Goal: Task Accomplishment & Management: Complete application form

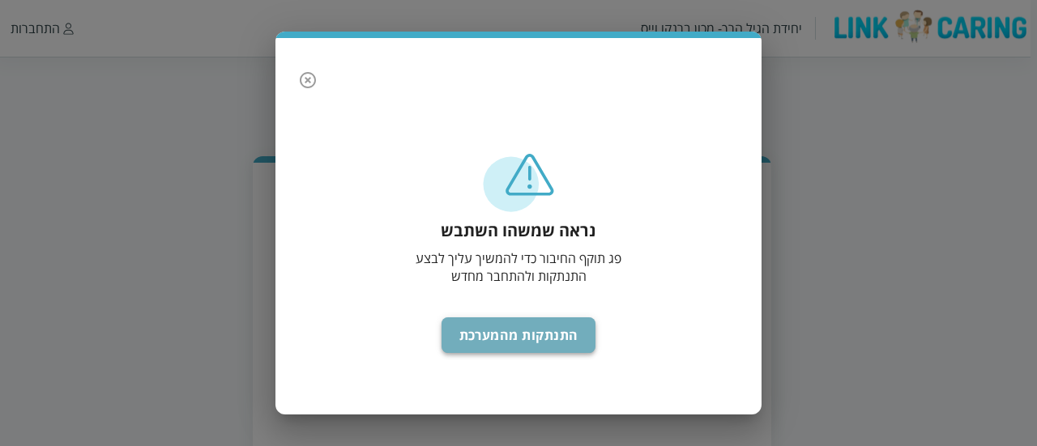
click at [560, 327] on button "התנתקות מהמערכת" at bounding box center [519, 336] width 155 height 36
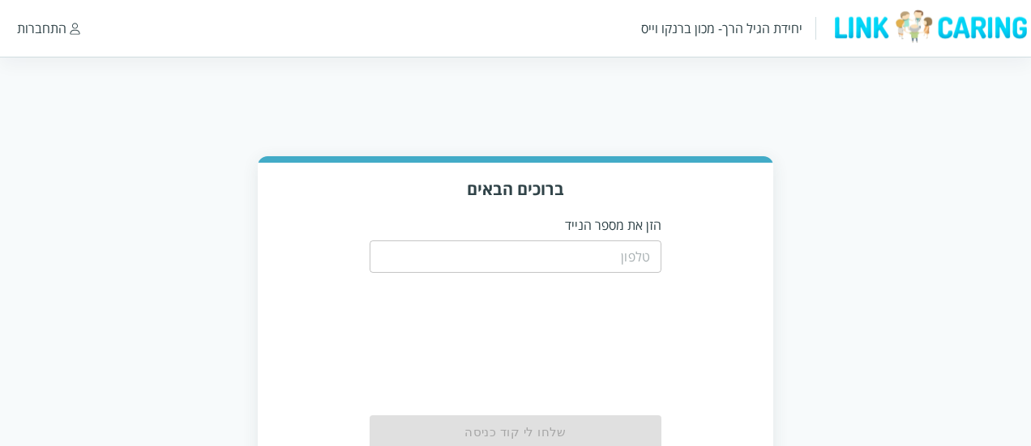
click at [838, 190] on div "ברוכים הבאים הזן את מספר הנייד ​ שלחו [PERSON_NAME] קוד כניסה" at bounding box center [515, 326] width 1031 height 340
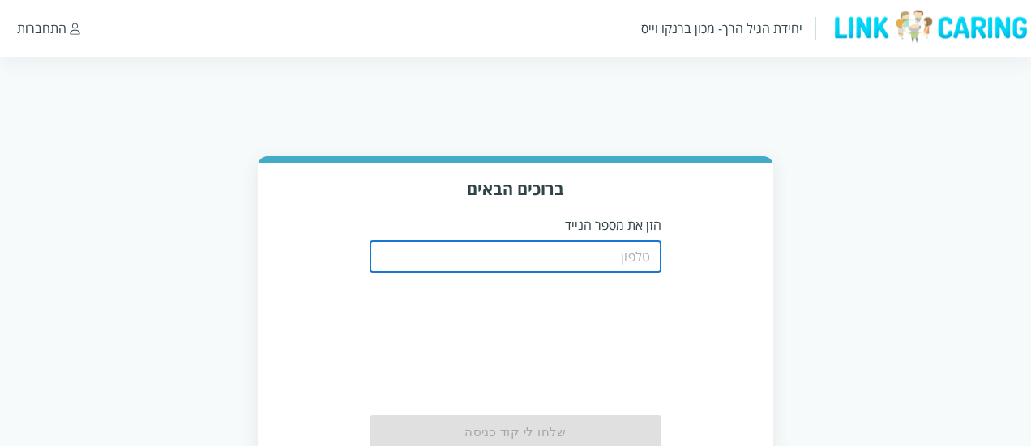
click at [604, 259] on input "tel" at bounding box center [515, 257] width 292 height 32
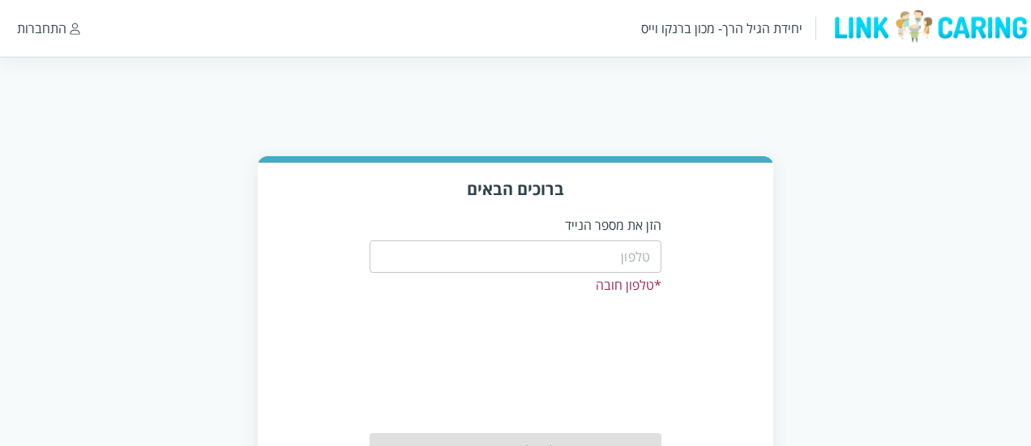
click at [607, 252] on input "tel" at bounding box center [515, 257] width 292 height 32
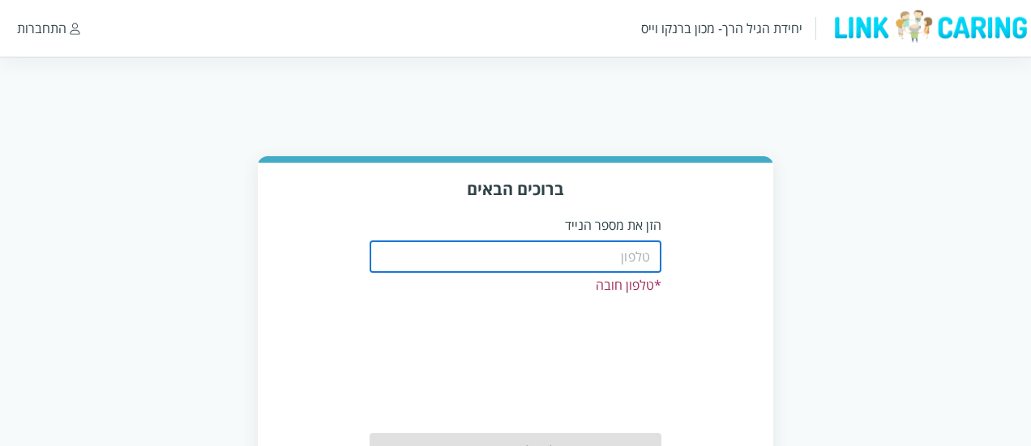
type input "0508805134"
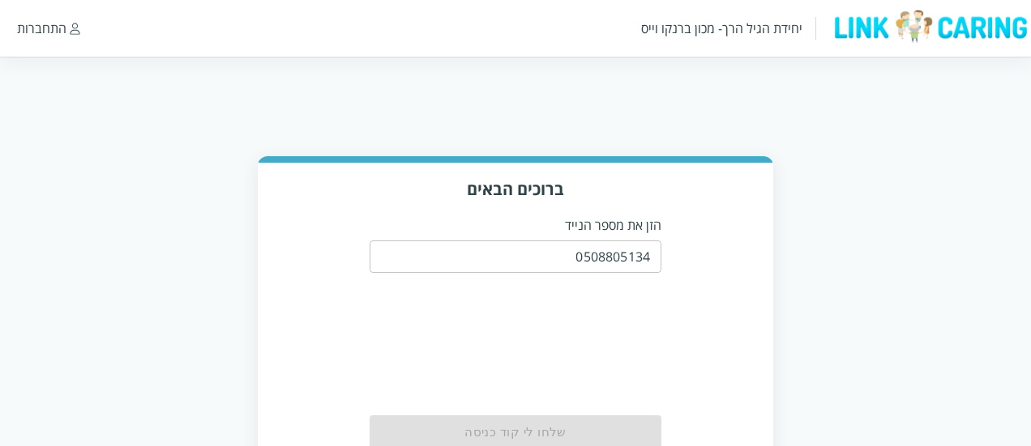
click at [729, 332] on div "ברוכים הבאים הזן את מספר הנייד 0508805134 ​ שלחו לי קוד כניסה" at bounding box center [515, 329] width 515 height 332
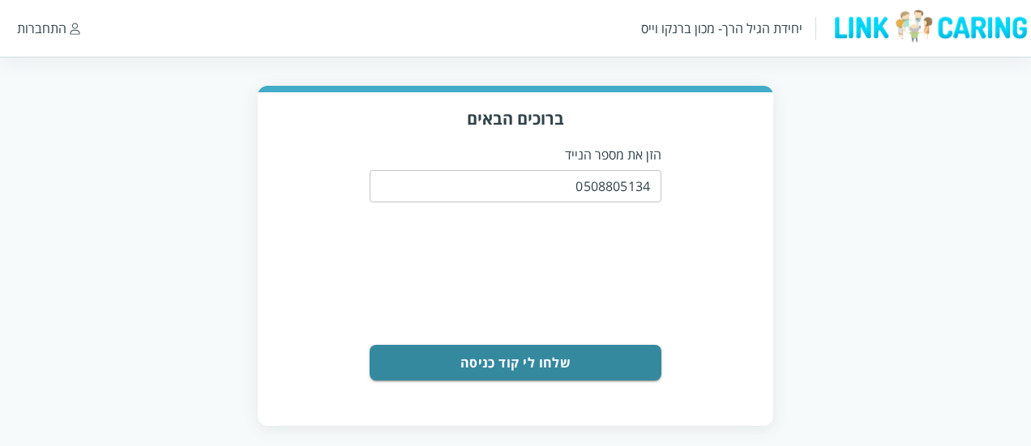
scroll to position [73, 0]
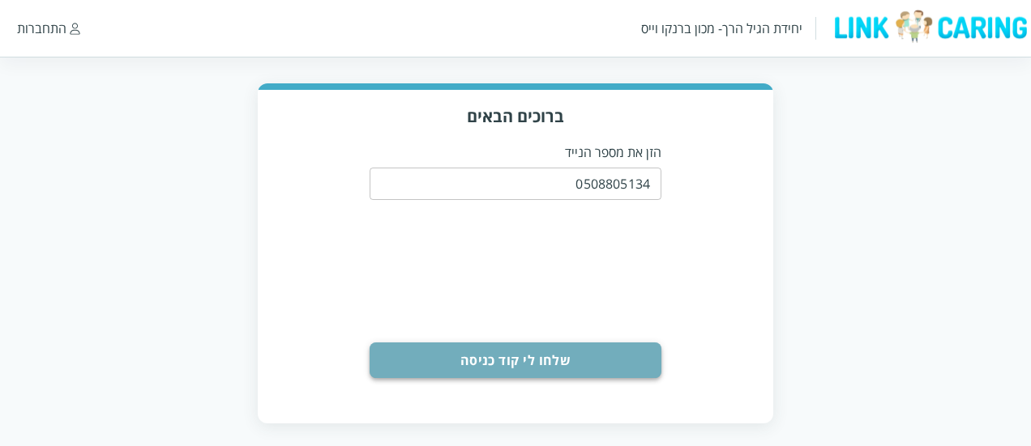
click at [601, 352] on button "שלחו לי קוד כניסה" at bounding box center [515, 361] width 292 height 36
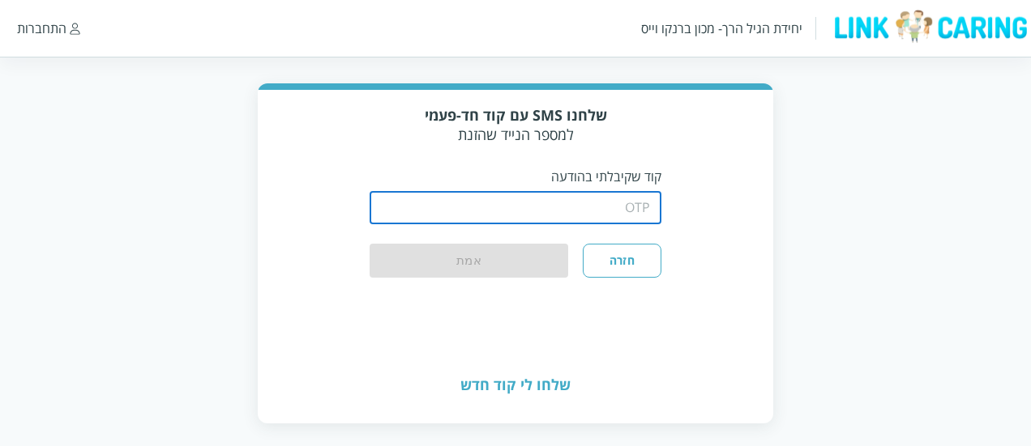
click at [583, 207] on input "string" at bounding box center [515, 208] width 292 height 32
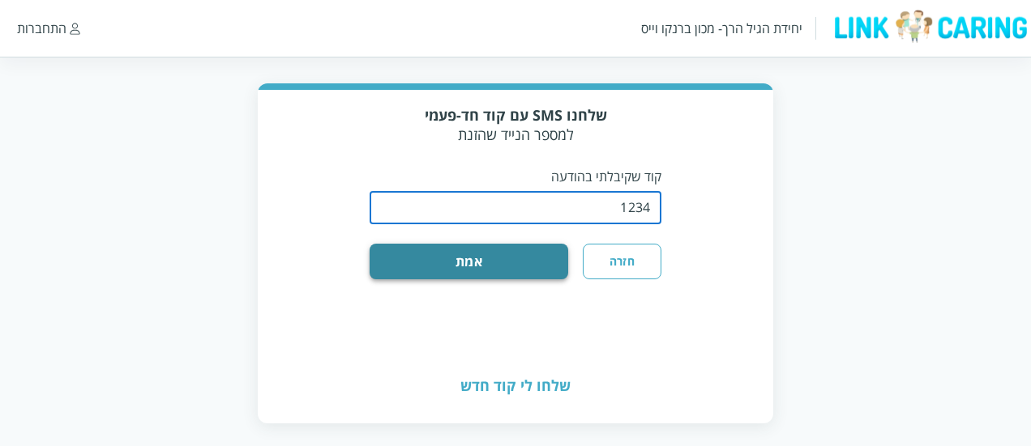
type input "1234"
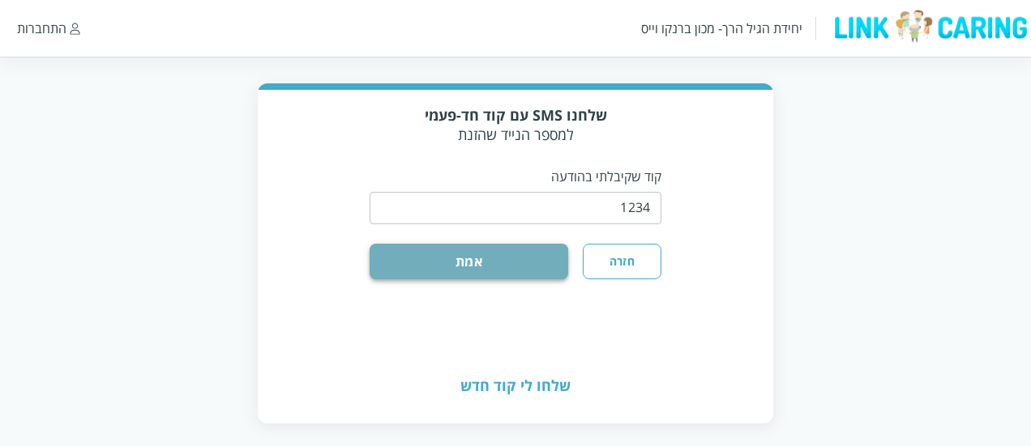
click at [523, 258] on button "אמת" at bounding box center [468, 262] width 199 height 36
click at [476, 262] on button "אמת" at bounding box center [468, 262] width 199 height 36
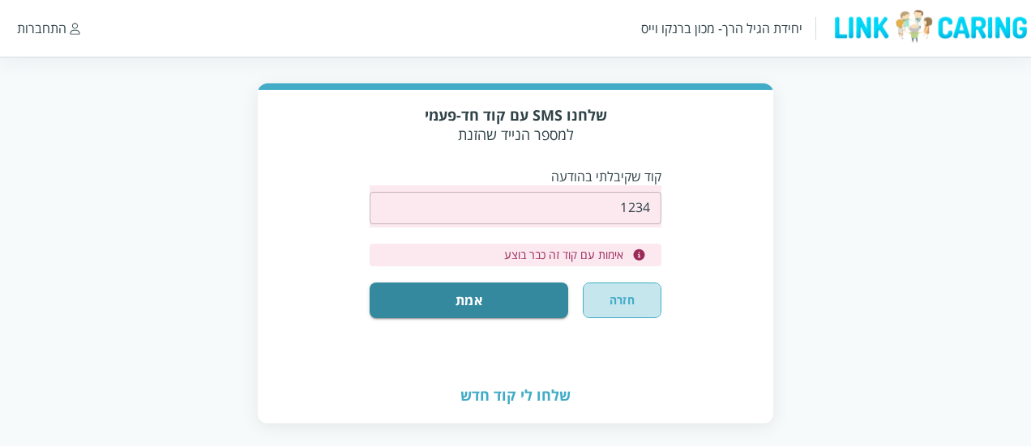
click at [650, 307] on button "חזרה" at bounding box center [622, 301] width 79 height 36
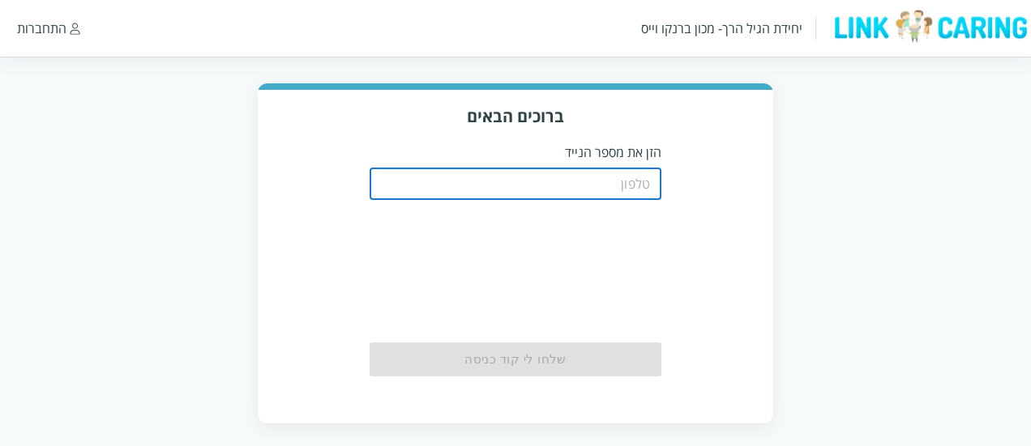
click at [624, 196] on input "tel" at bounding box center [515, 184] width 292 height 32
type input "0508805134"
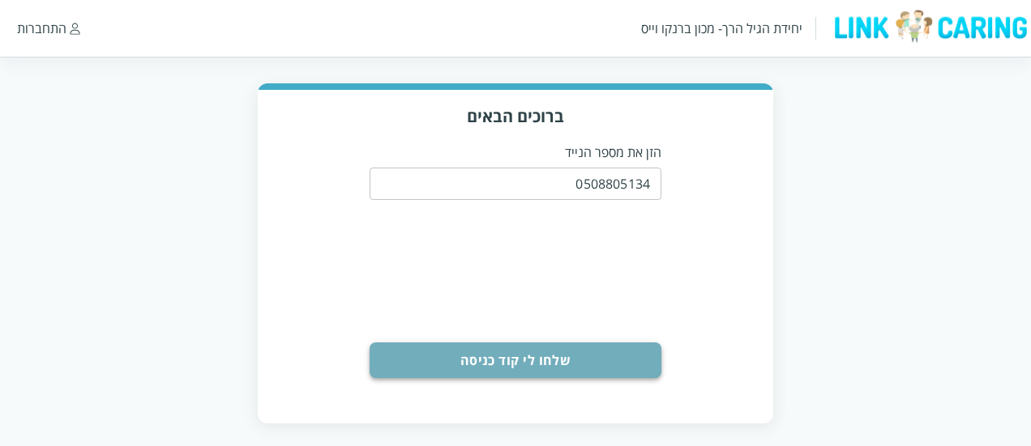
click at [582, 352] on button "שלחו לי קוד כניסה" at bounding box center [515, 361] width 292 height 36
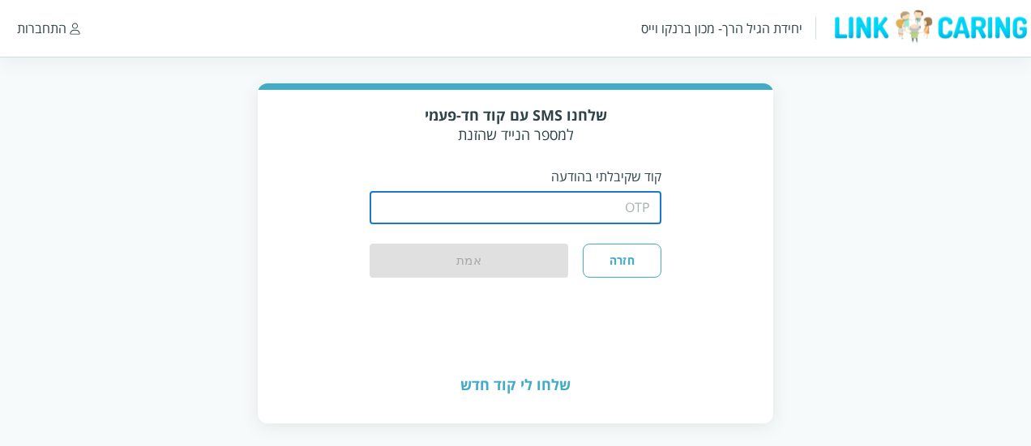
click at [508, 199] on input "string" at bounding box center [515, 208] width 292 height 32
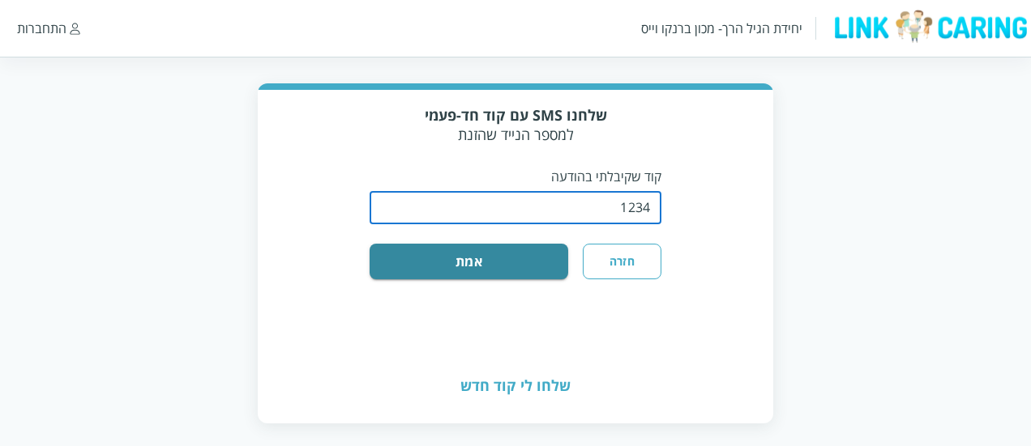
type input "1234"
click at [369, 244] on button "אמת" at bounding box center [468, 262] width 199 height 36
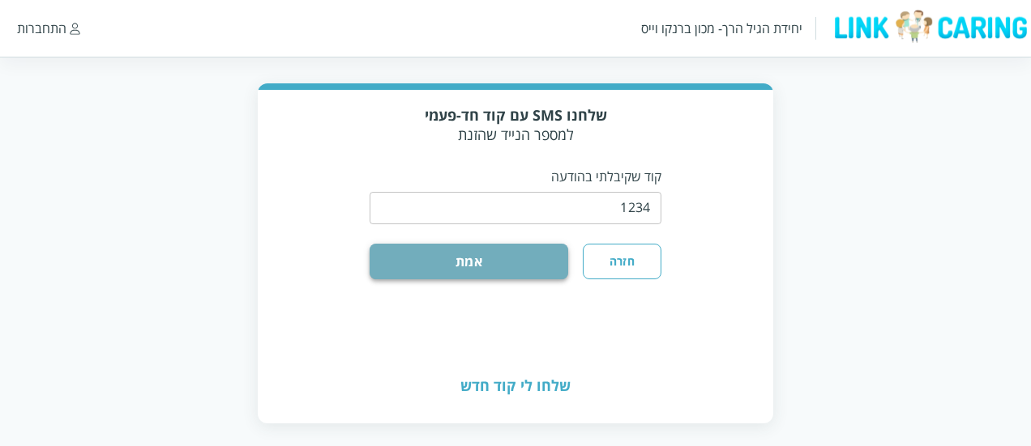
click at [502, 268] on button "אמת" at bounding box center [468, 262] width 199 height 36
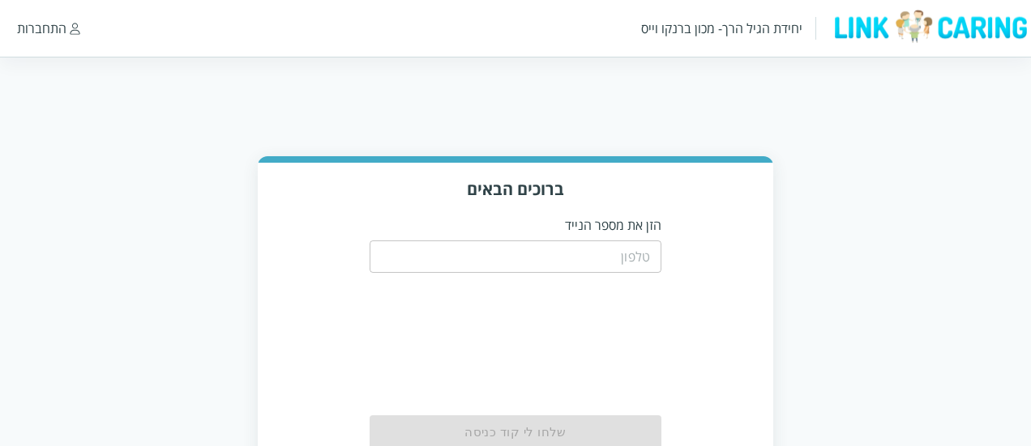
scroll to position [73, 0]
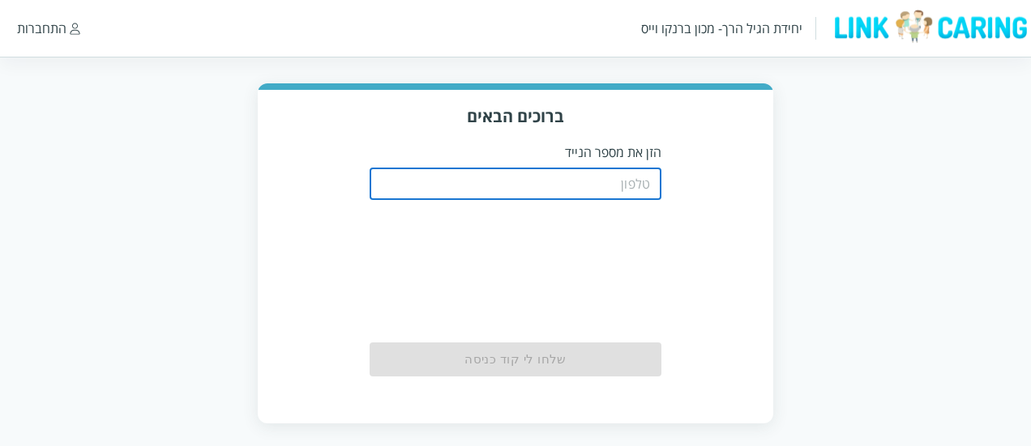
click at [544, 185] on input "tel" at bounding box center [515, 184] width 292 height 32
type input "0508805134"
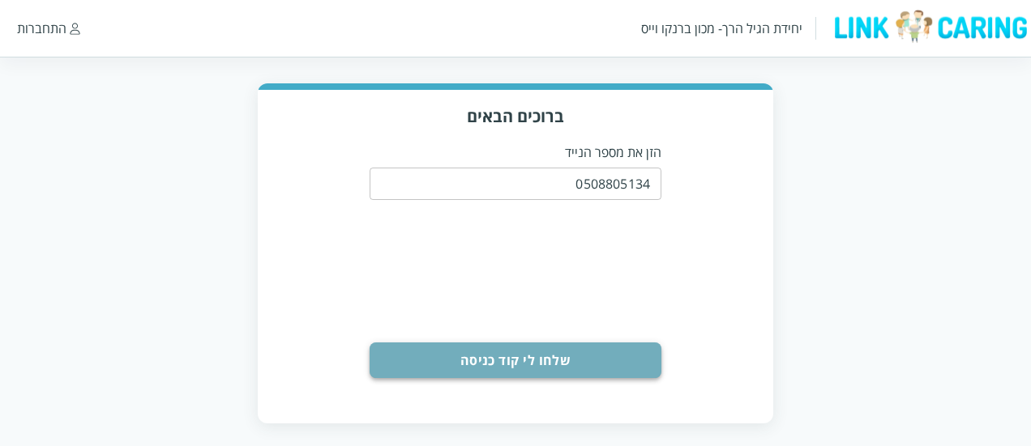
click at [527, 374] on button "שלחו לי קוד כניסה" at bounding box center [515, 361] width 292 height 36
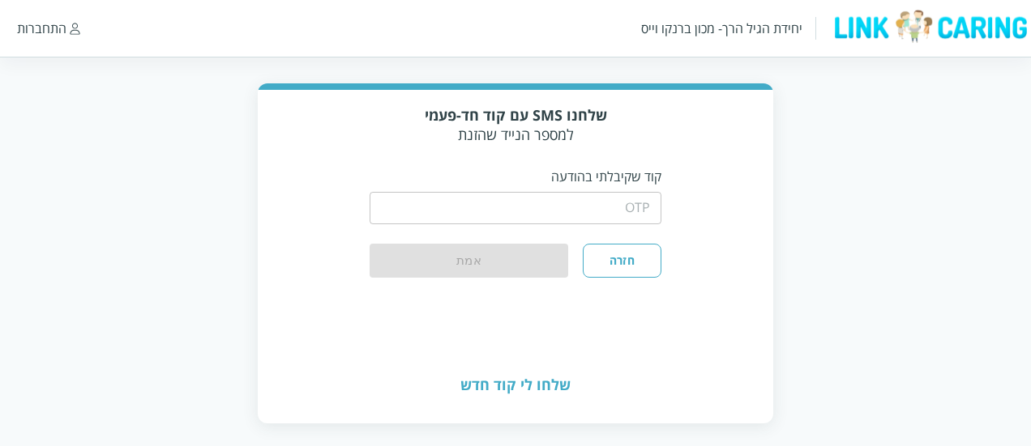
click at [530, 211] on input "string" at bounding box center [515, 208] width 292 height 32
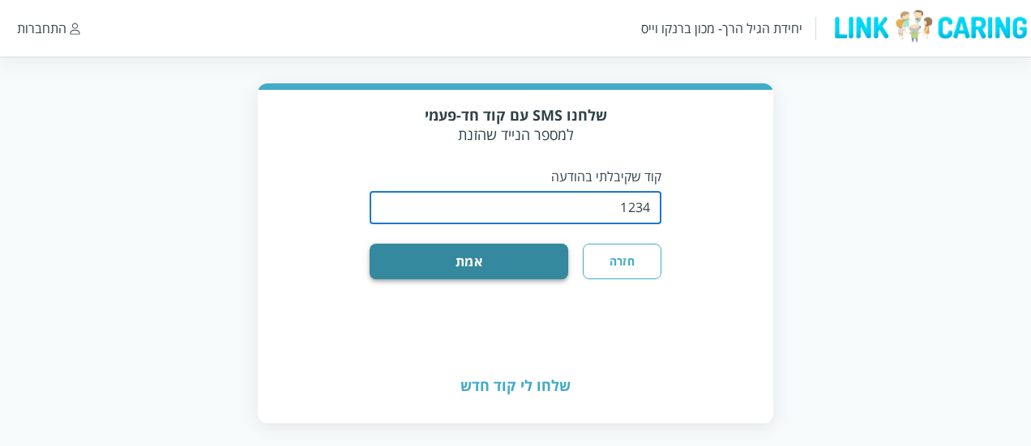
type input "1234"
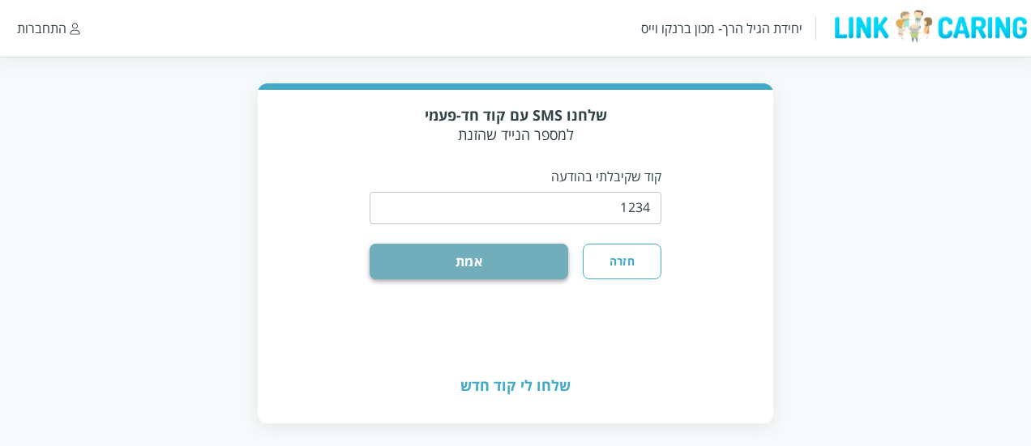
click at [515, 270] on button "אמת" at bounding box center [468, 262] width 199 height 36
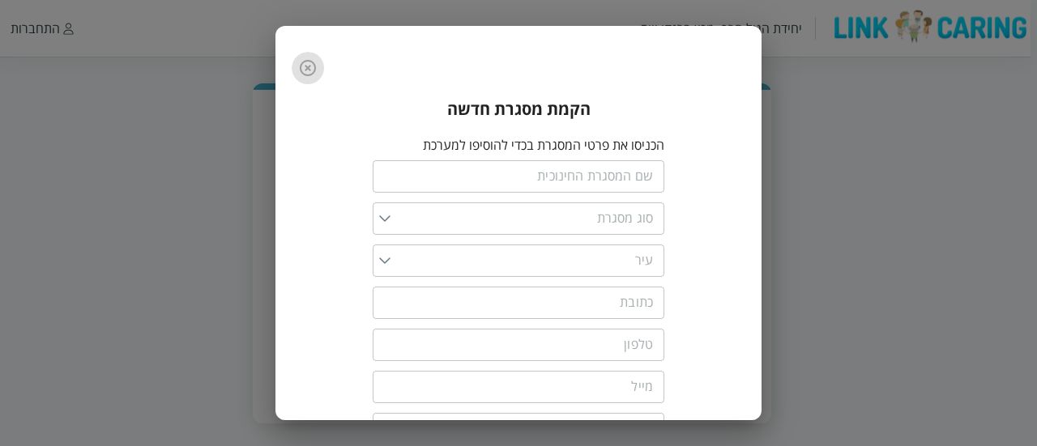
click at [314, 61] on icon "button" at bounding box center [308, 68] width 16 height 16
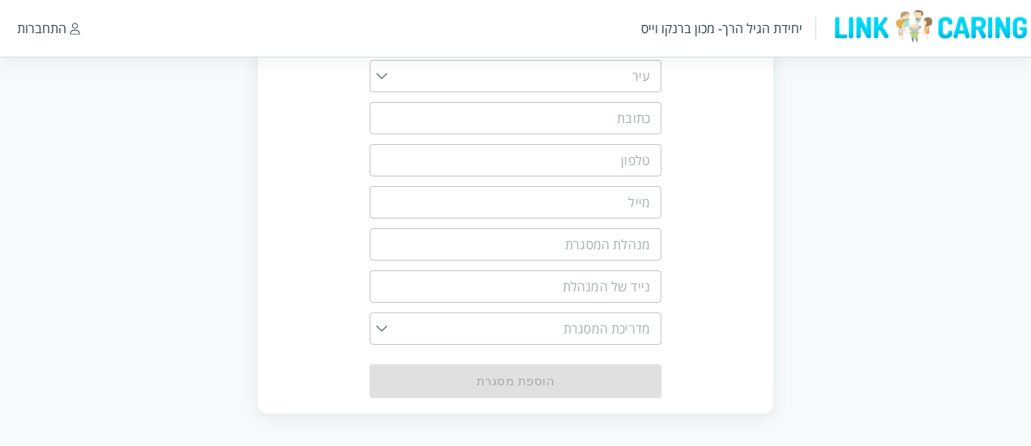
scroll to position [0, 0]
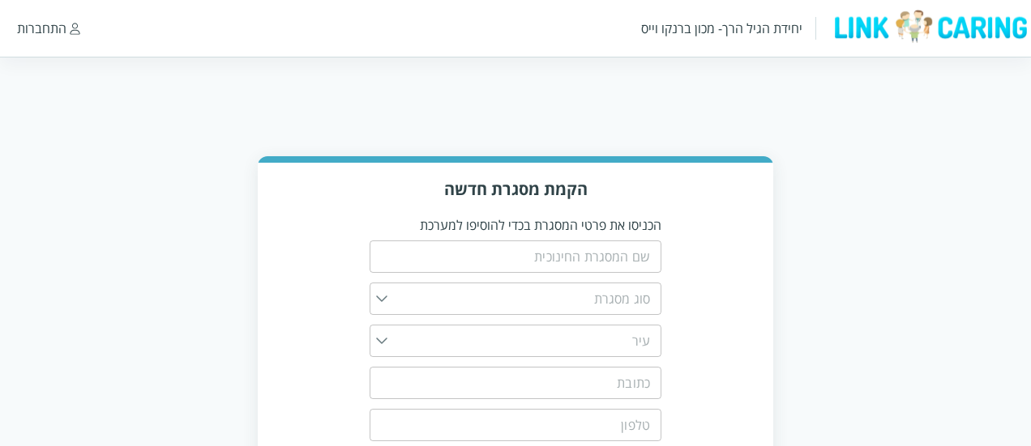
click at [28, 28] on div "התחברות" at bounding box center [41, 28] width 49 height 18
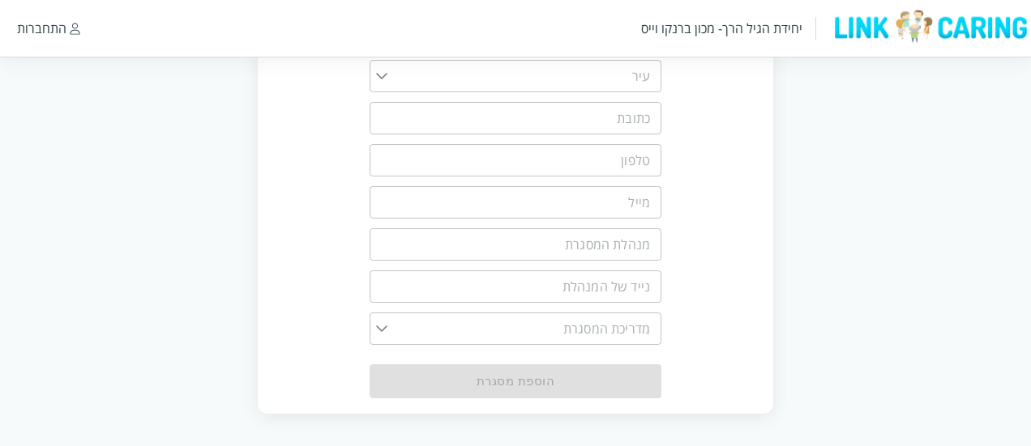
scroll to position [264, 0]
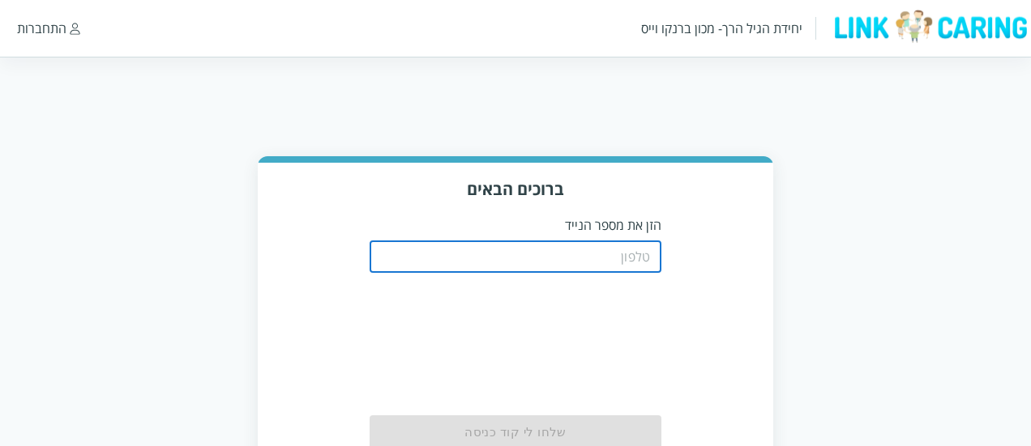
click at [614, 257] on input "tel" at bounding box center [515, 257] width 292 height 32
type input "0508805134"
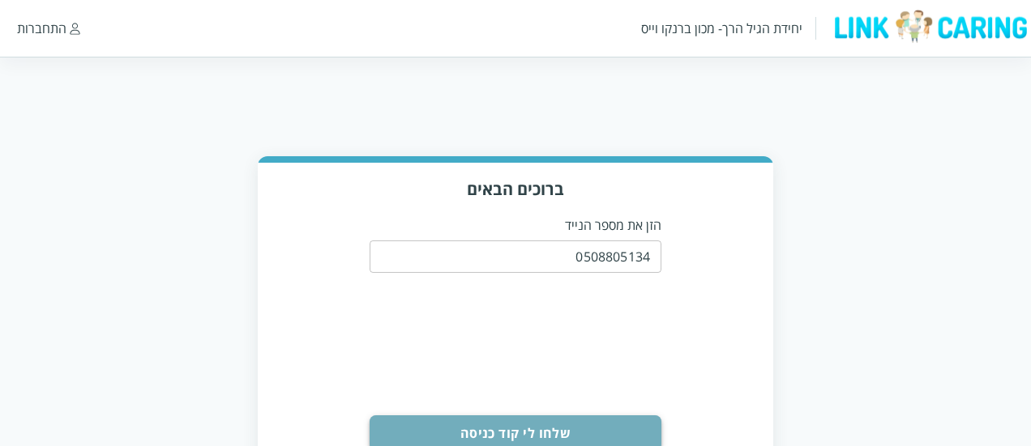
click at [617, 426] on button "שלחו לי קוד כניסה" at bounding box center [515, 434] width 292 height 36
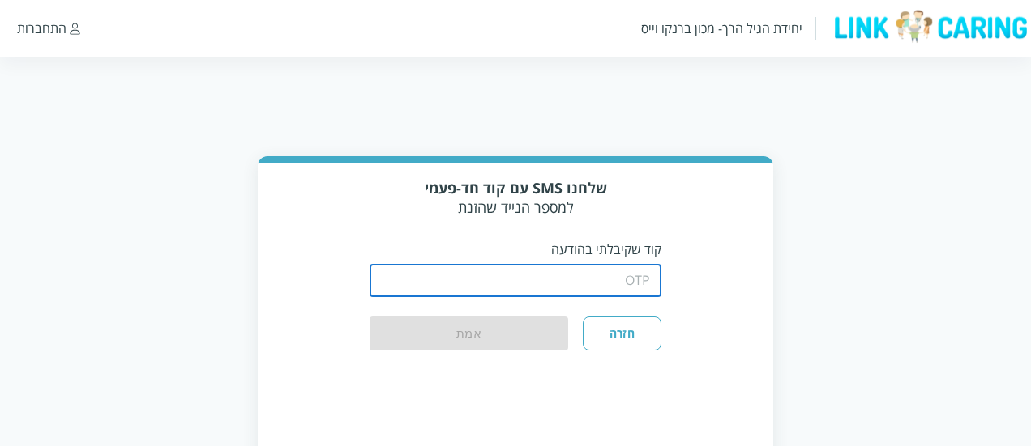
click at [626, 270] on input "string" at bounding box center [515, 281] width 292 height 32
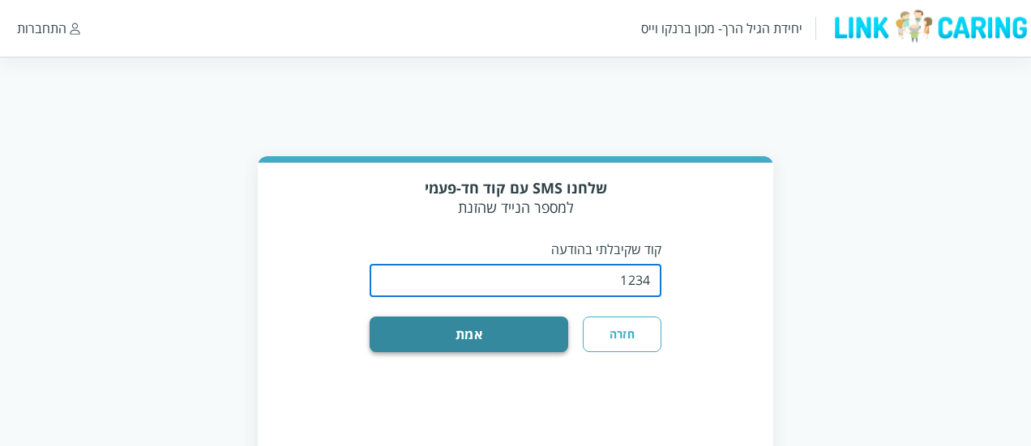
type input "1234"
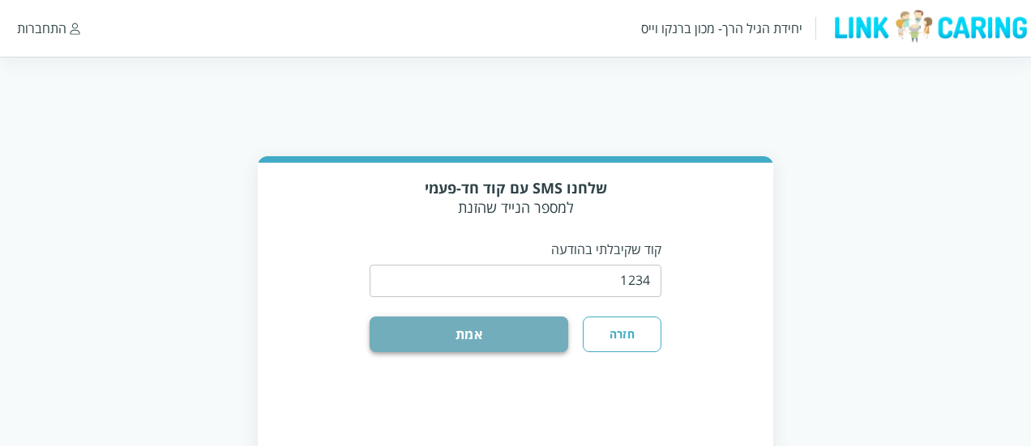
click at [509, 336] on button "אמת" at bounding box center [468, 335] width 199 height 36
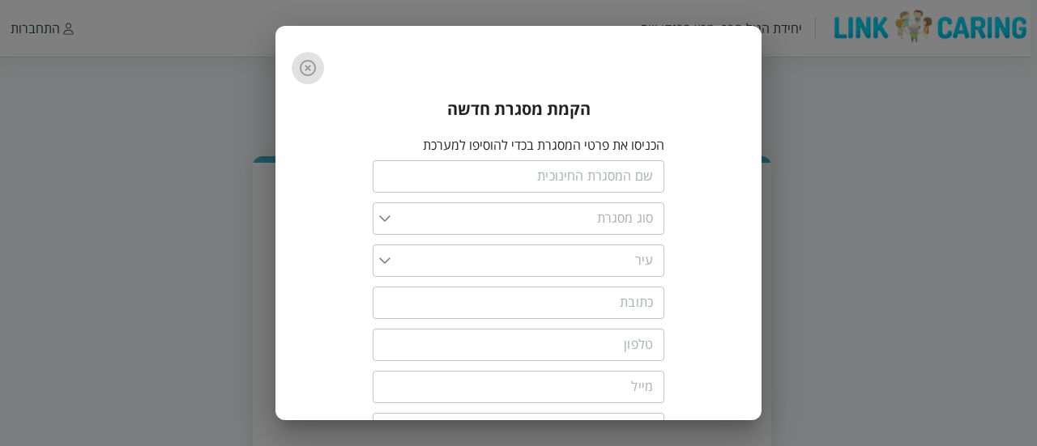
click at [310, 71] on icon "button" at bounding box center [307, 67] width 19 height 19
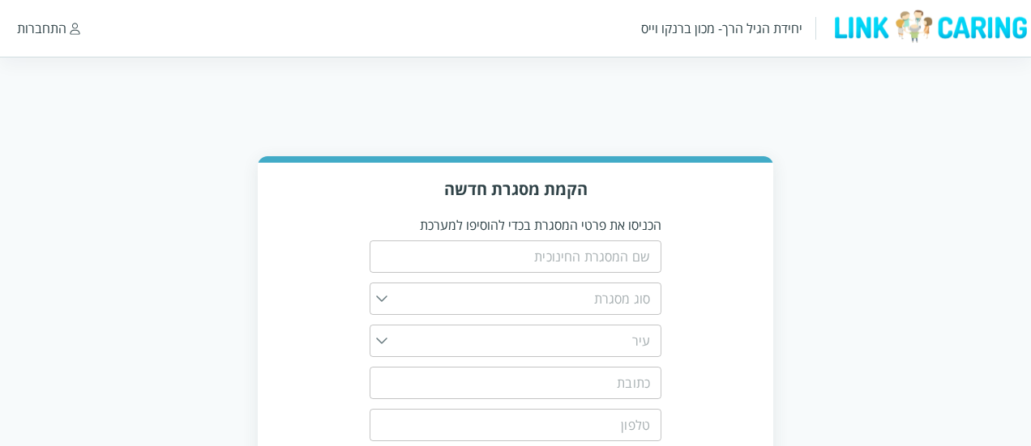
click at [911, 30] on img at bounding box center [930, 26] width 202 height 35
click at [49, 30] on div "התחברות" at bounding box center [41, 28] width 49 height 18
click at [36, 23] on div "התחברות" at bounding box center [41, 28] width 49 height 18
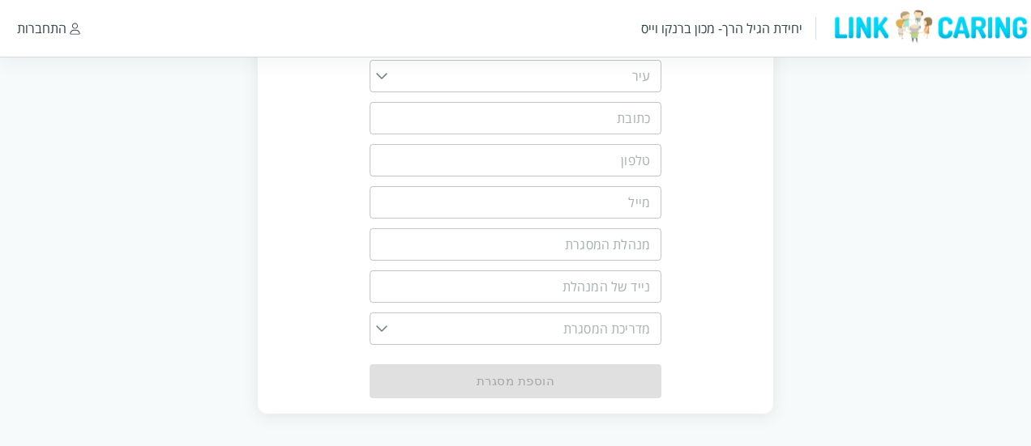
click at [907, 33] on img at bounding box center [930, 26] width 202 height 35
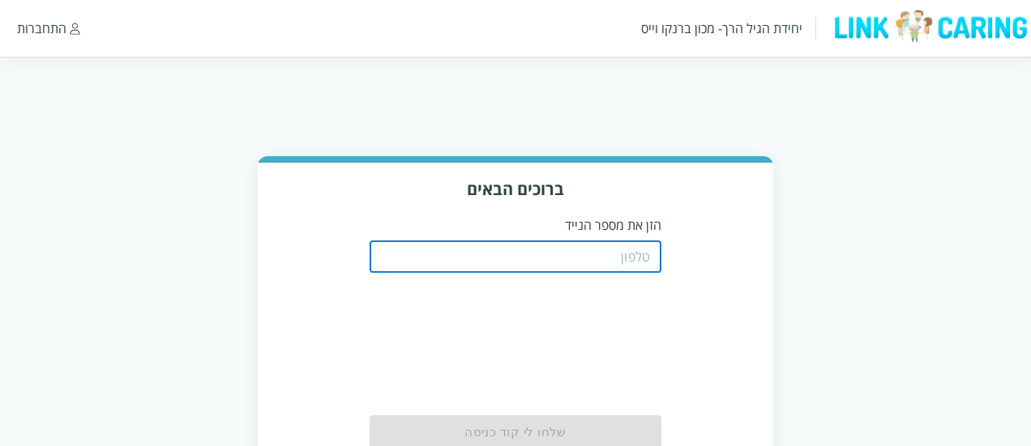
click at [566, 263] on input "tel" at bounding box center [515, 257] width 292 height 32
type input "0508805134"
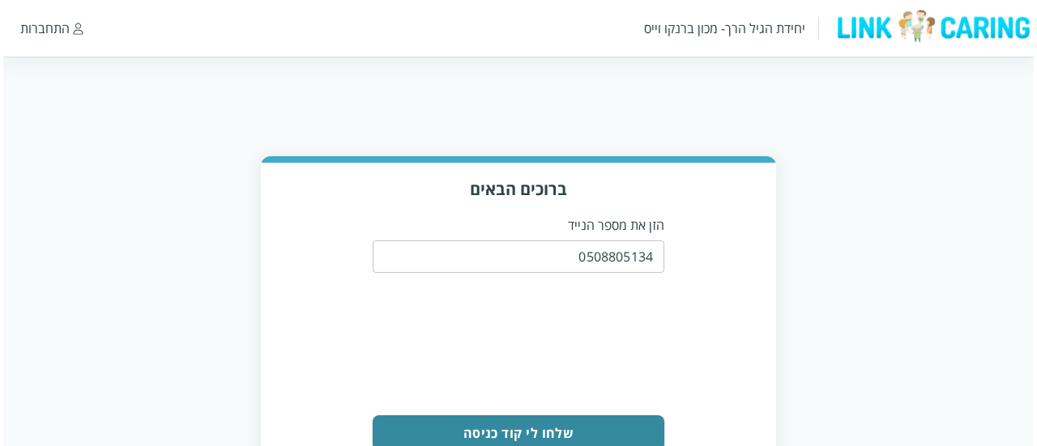
scroll to position [83, 0]
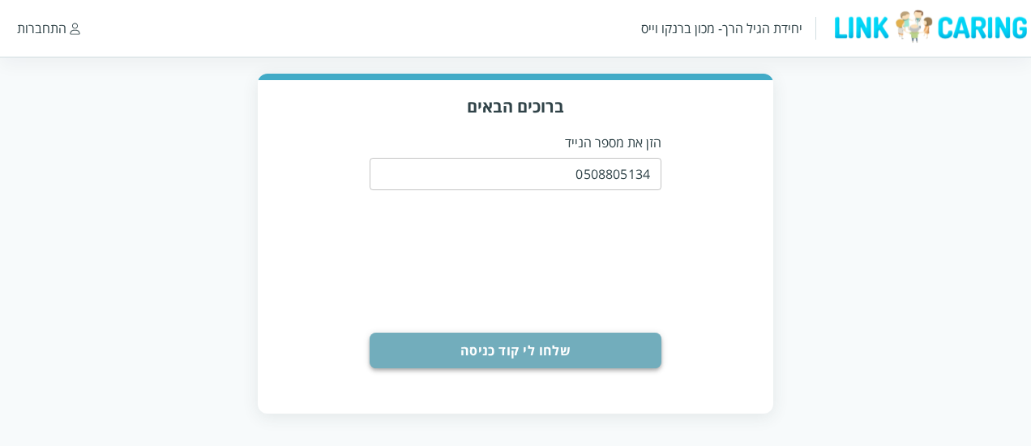
click at [536, 350] on button "שלחו לי קוד כניסה" at bounding box center [515, 351] width 292 height 36
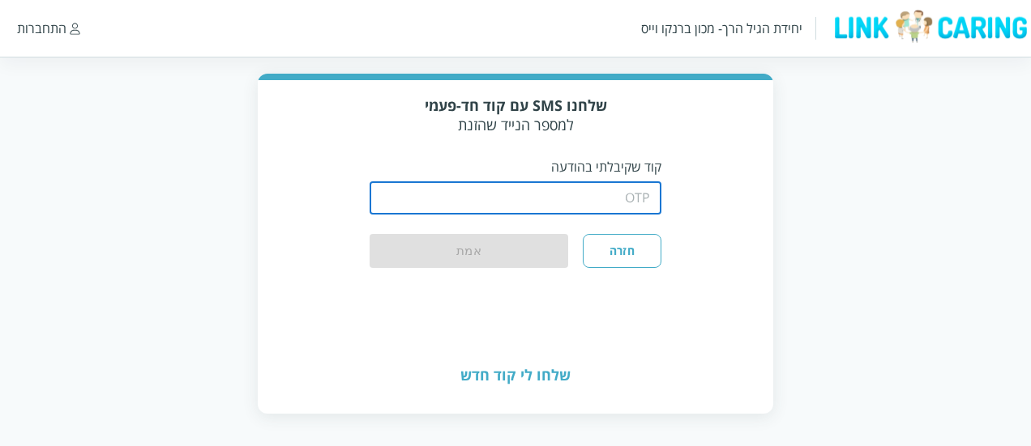
click at [523, 195] on input "string" at bounding box center [515, 198] width 292 height 32
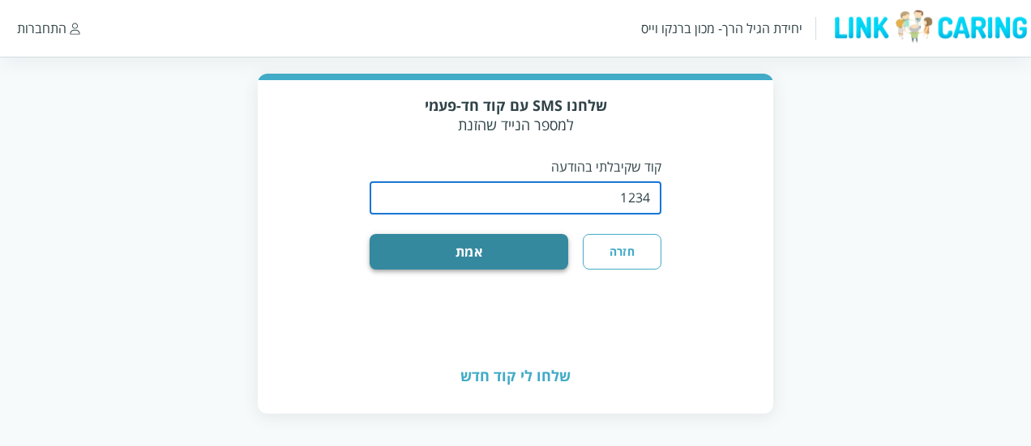
type input "1234"
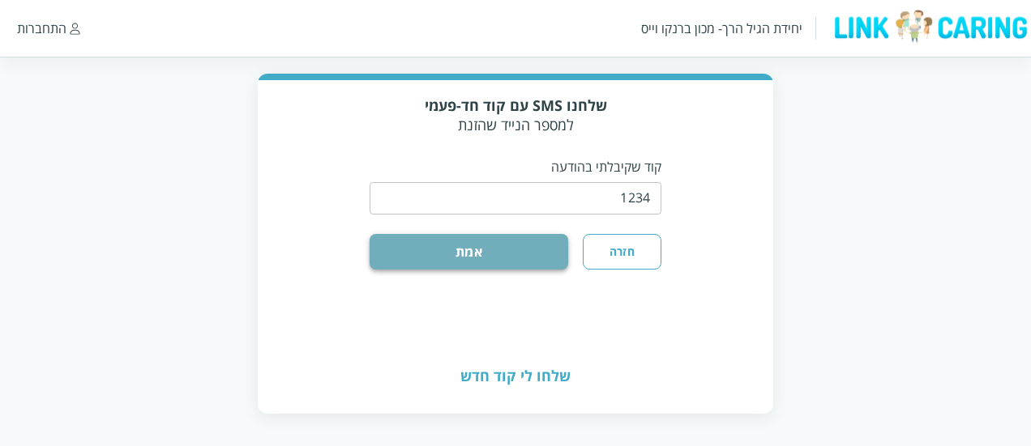
click at [493, 247] on button "אמת" at bounding box center [468, 252] width 199 height 36
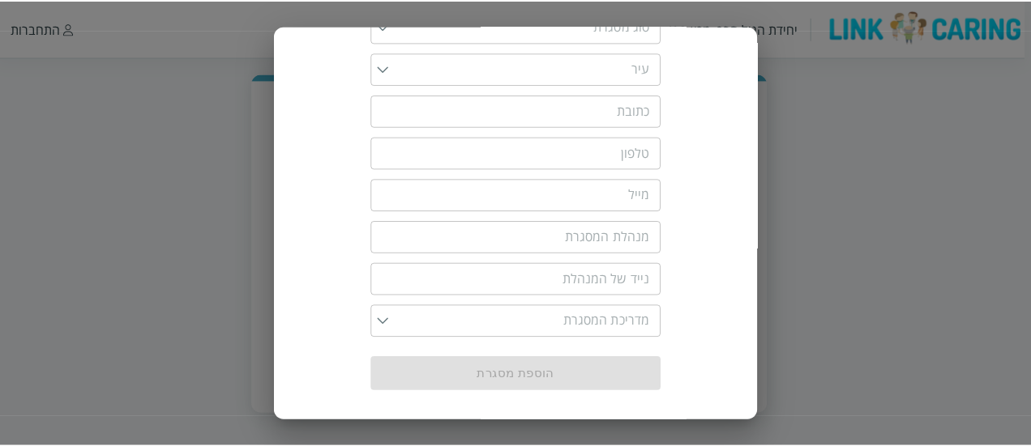
scroll to position [0, 0]
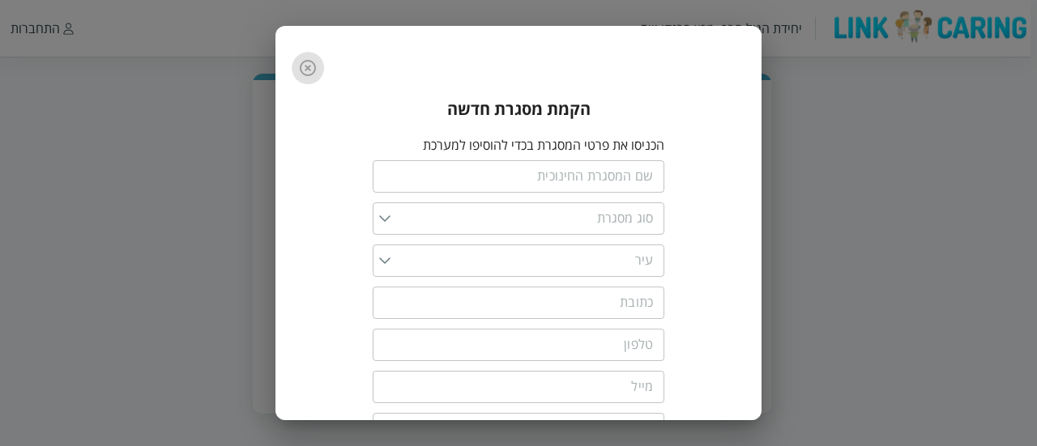
click at [316, 70] on icon "button" at bounding box center [308, 68] width 16 height 16
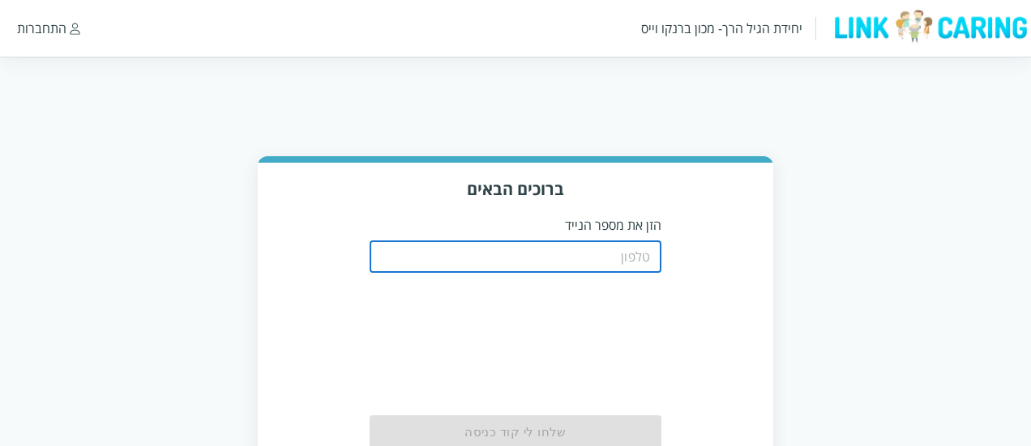
click at [610, 255] on input "tel" at bounding box center [515, 257] width 292 height 32
type input "0508805134"
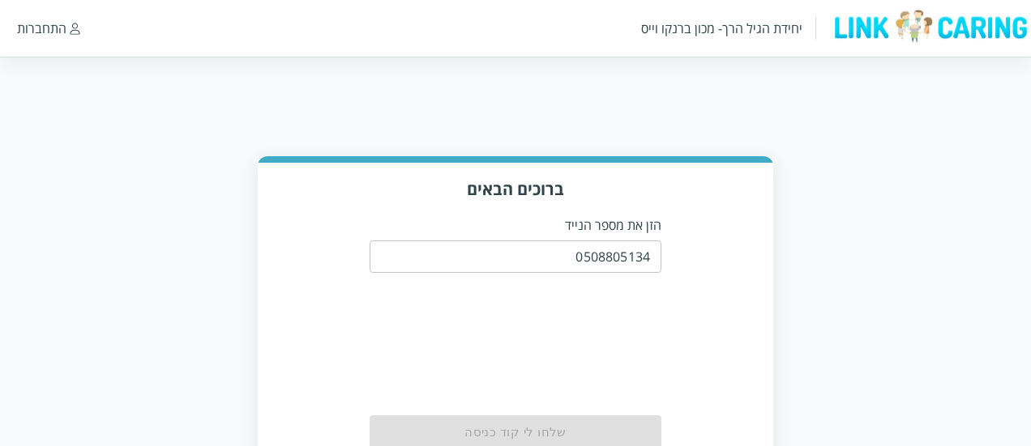
click at [758, 292] on div "ברוכים הבאים הזן את מספר הנייד 0508805134 ​ שלחו [PERSON_NAME] קוד כניסה" at bounding box center [515, 329] width 515 height 332
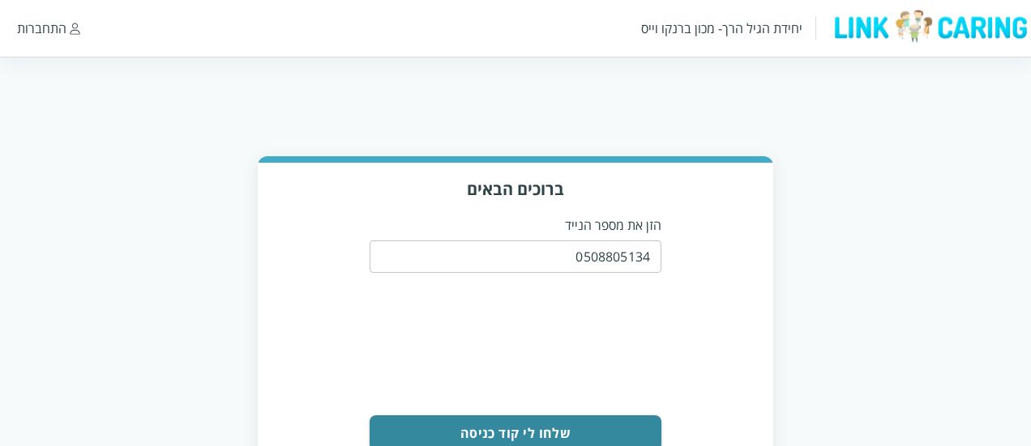
scroll to position [83, 0]
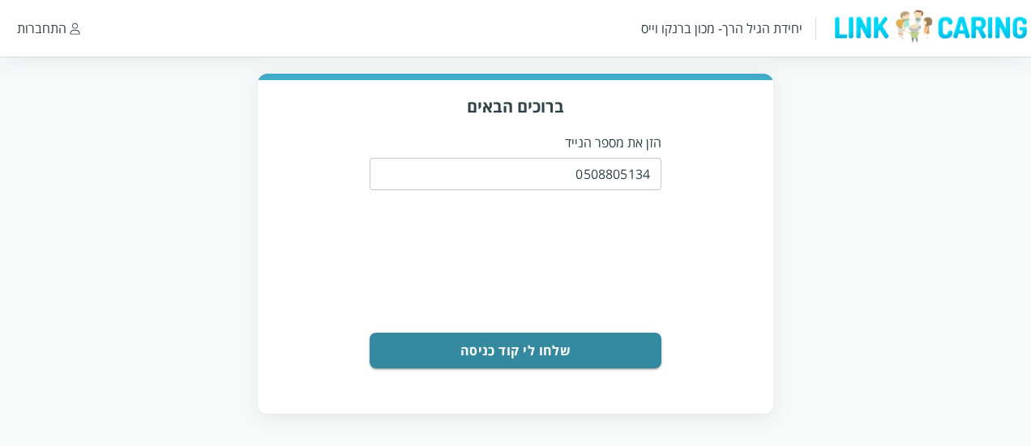
click at [566, 325] on form "0508805134 ​ שלחו [PERSON_NAME] קוד כניסה" at bounding box center [515, 260] width 292 height 217
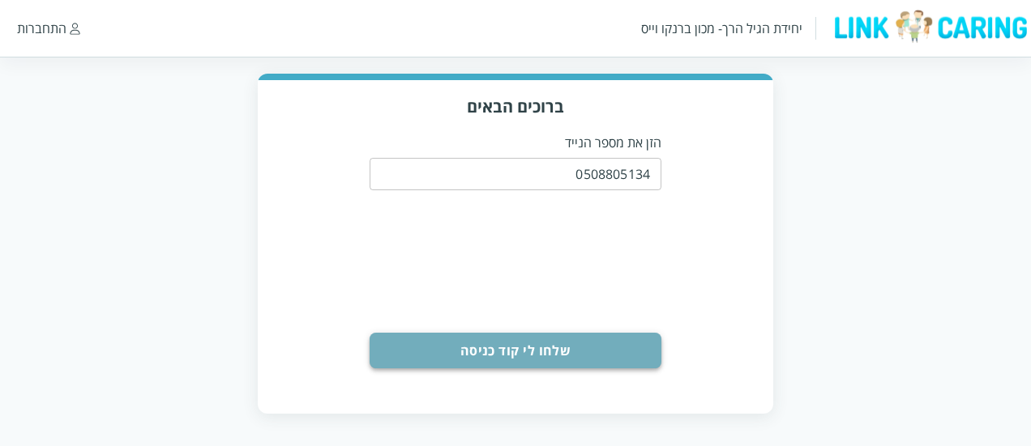
click at [554, 359] on button "שלחו לי קוד כניסה" at bounding box center [515, 351] width 292 height 36
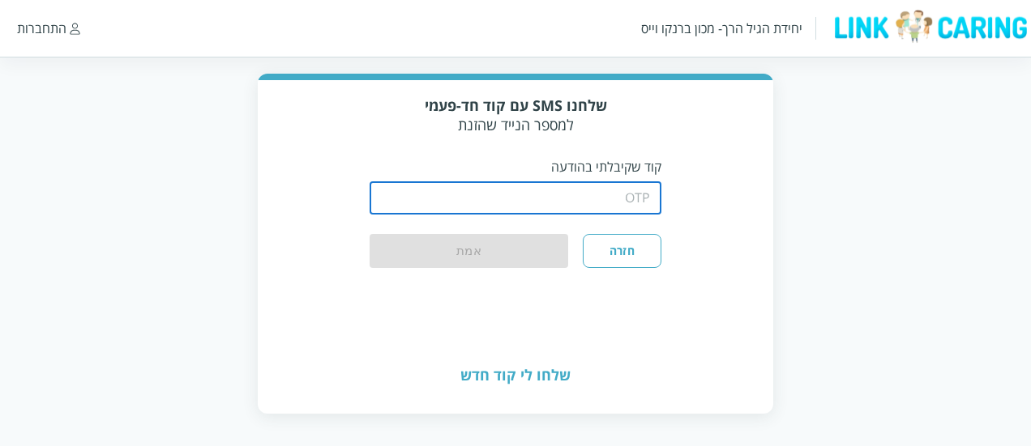
click at [580, 200] on input "string" at bounding box center [515, 198] width 292 height 32
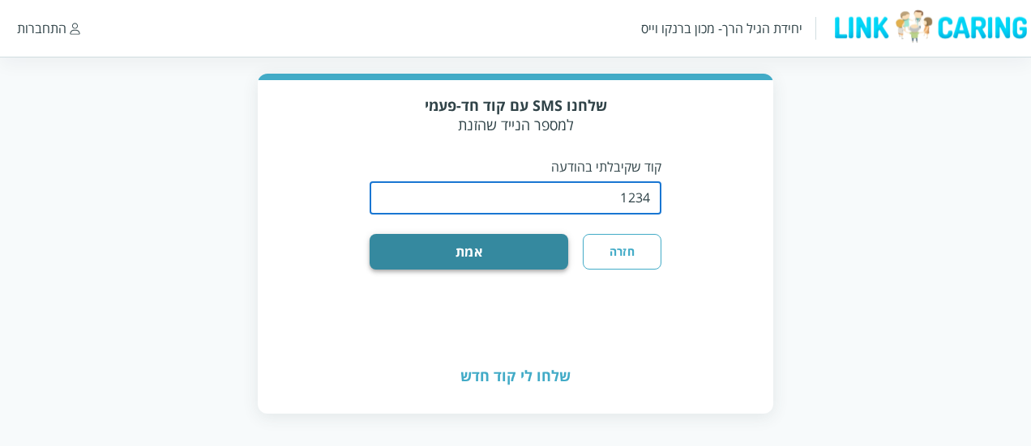
type input "1234"
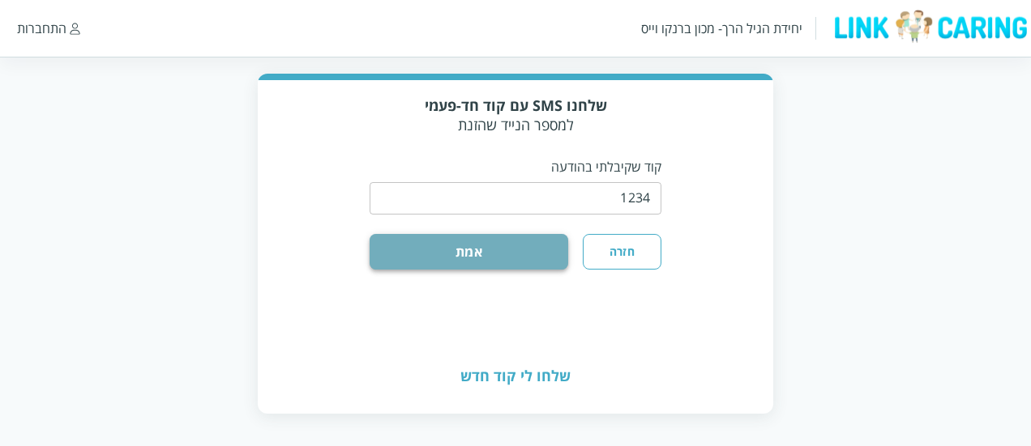
click at [510, 250] on button "אמת" at bounding box center [468, 252] width 199 height 36
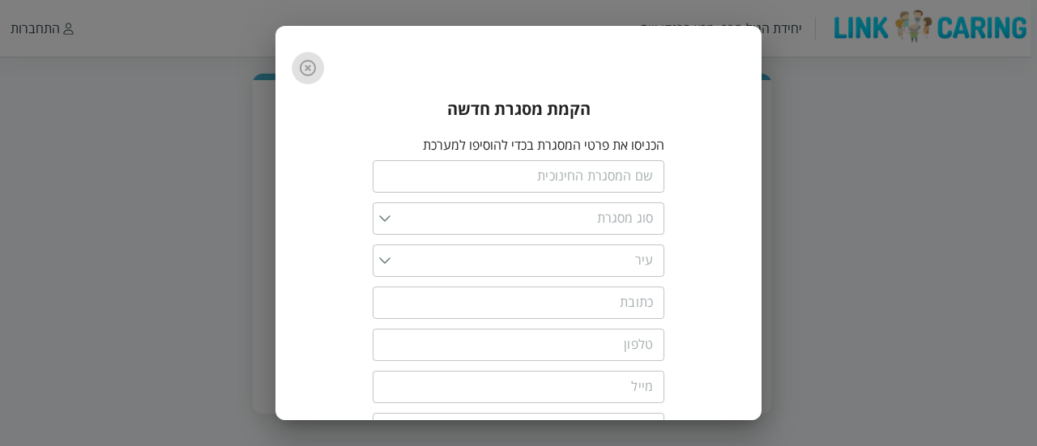
click at [308, 72] on icon "button" at bounding box center [308, 68] width 16 height 16
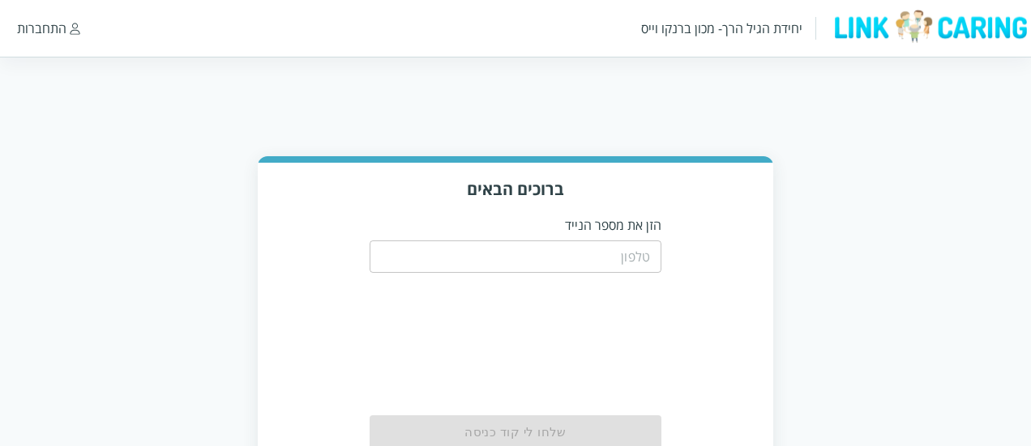
click at [631, 251] on input "tel" at bounding box center [515, 257] width 292 height 32
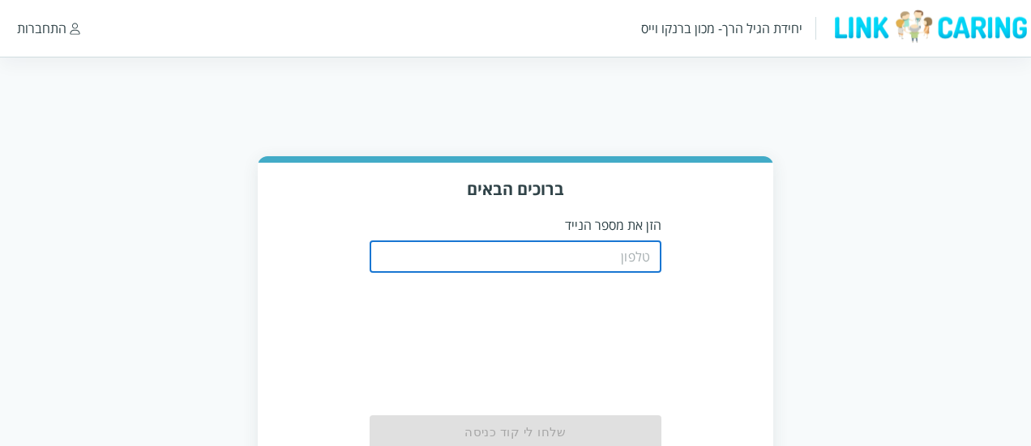
type input "0508805134"
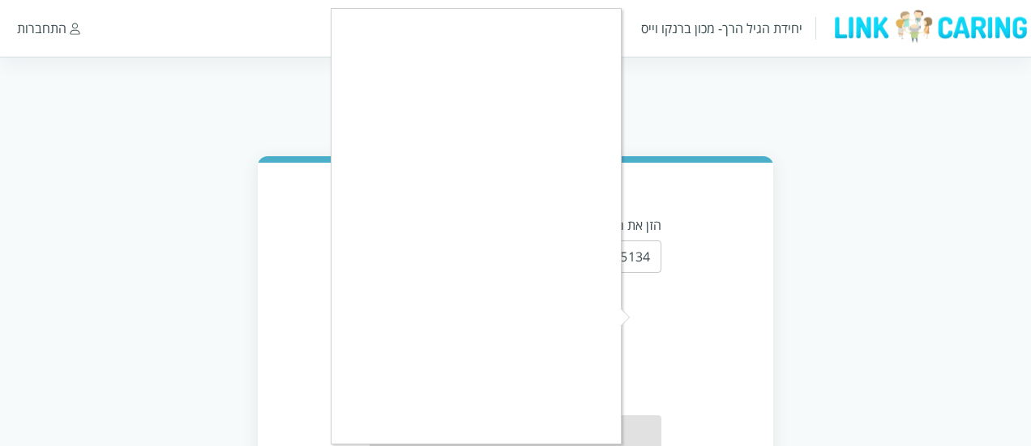
drag, startPoint x: 726, startPoint y: 328, endPoint x: 656, endPoint y: 336, distance: 70.2
click at [638, 326] on body "יחידת הגיל הרך- מכון [PERSON_NAME] התחברות ברוכים הבאים הזן את מספר הנייד 05088…" at bounding box center [515, 326] width 1031 height 340
click at [718, 330] on div at bounding box center [515, 223] width 1031 height 446
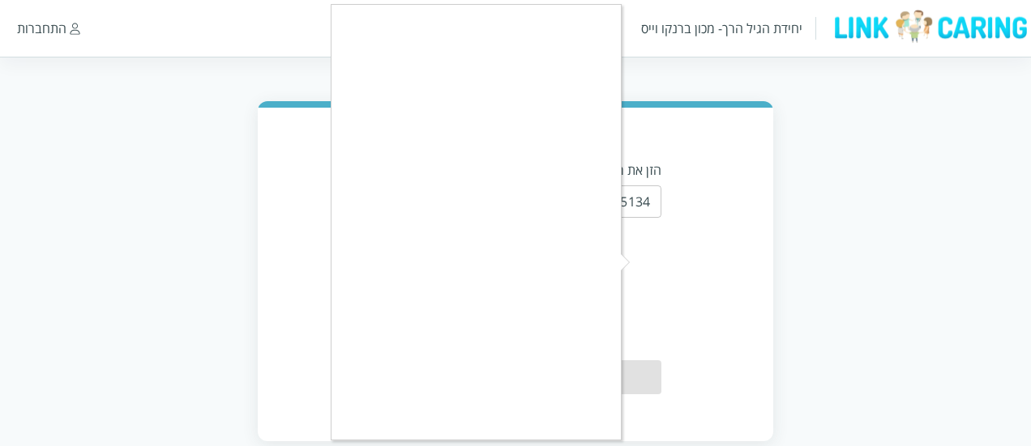
scroll to position [56, 0]
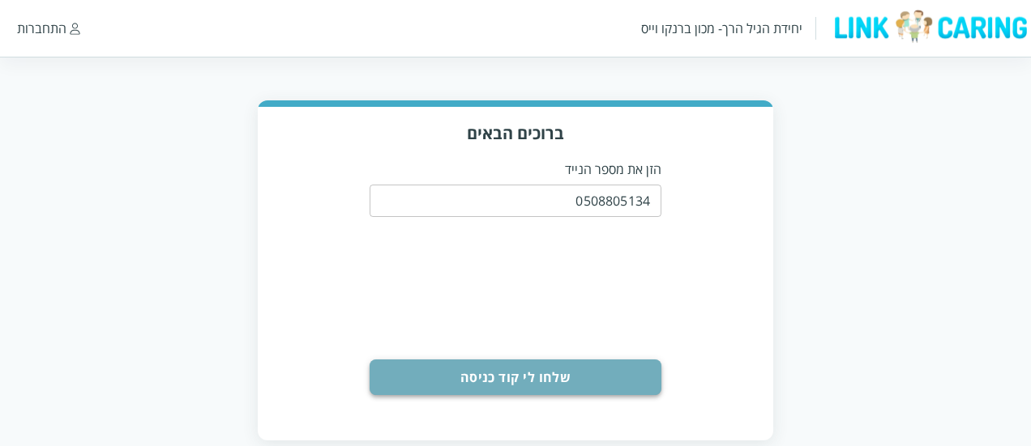
click at [586, 377] on button "שלחו לי קוד כניסה" at bounding box center [515, 378] width 292 height 36
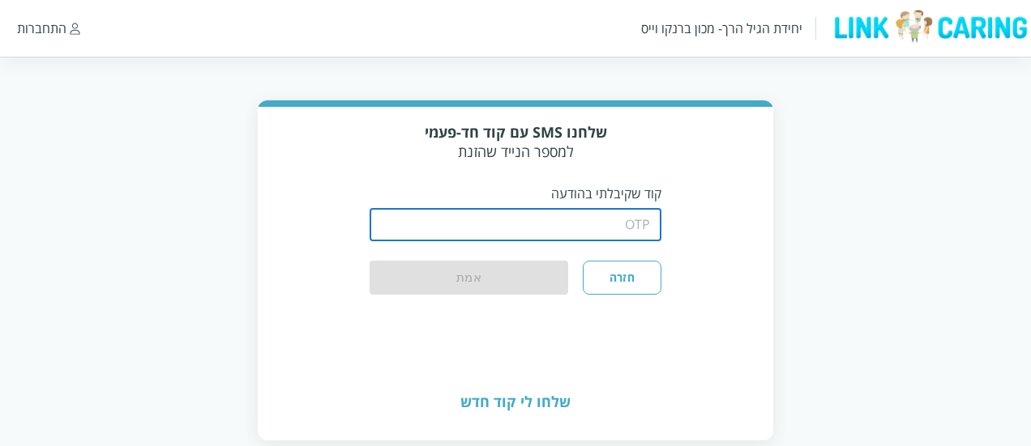
click at [553, 215] on input "string" at bounding box center [515, 225] width 292 height 32
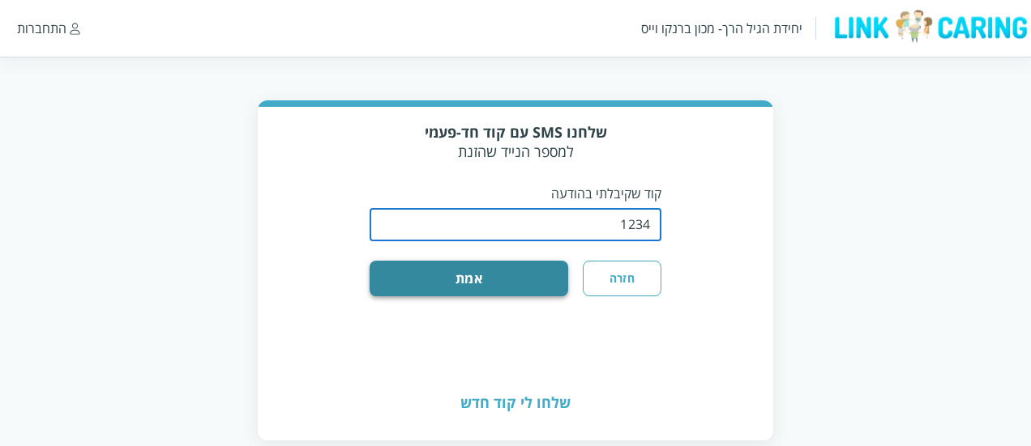
type input "1234"
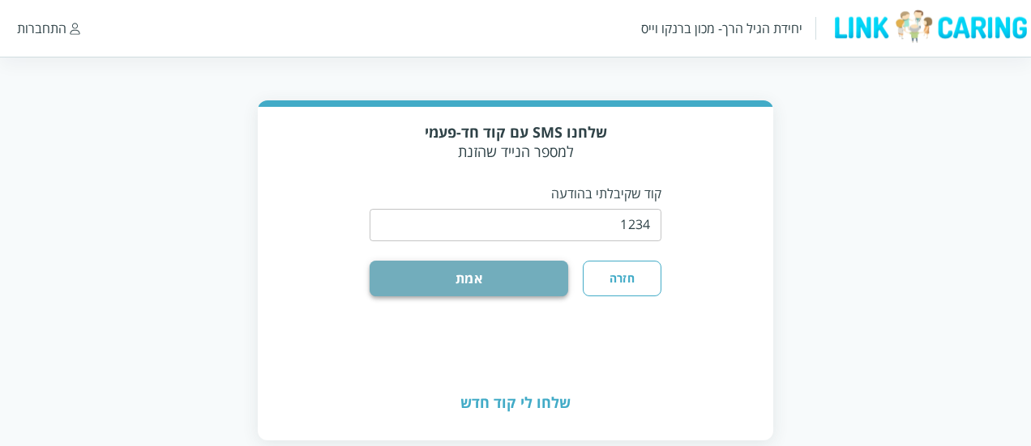
click at [493, 275] on button "אמת" at bounding box center [468, 279] width 199 height 36
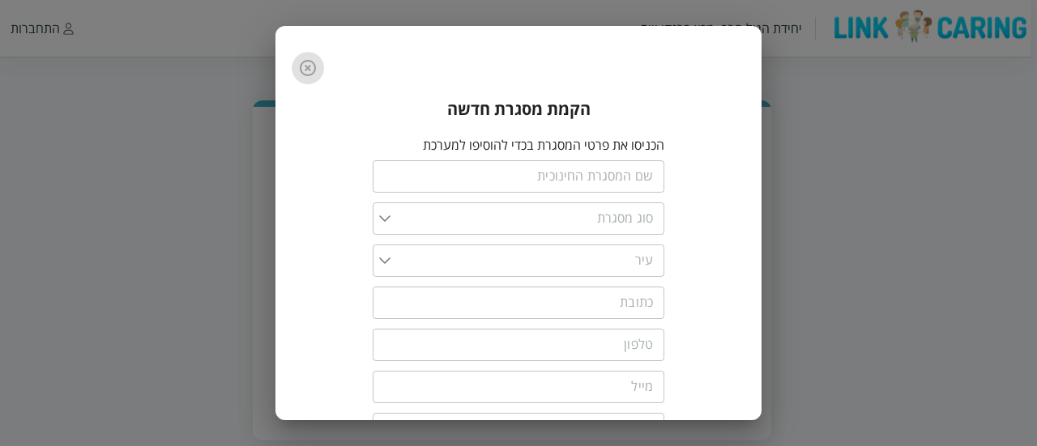
click at [312, 82] on button "button" at bounding box center [308, 68] width 32 height 32
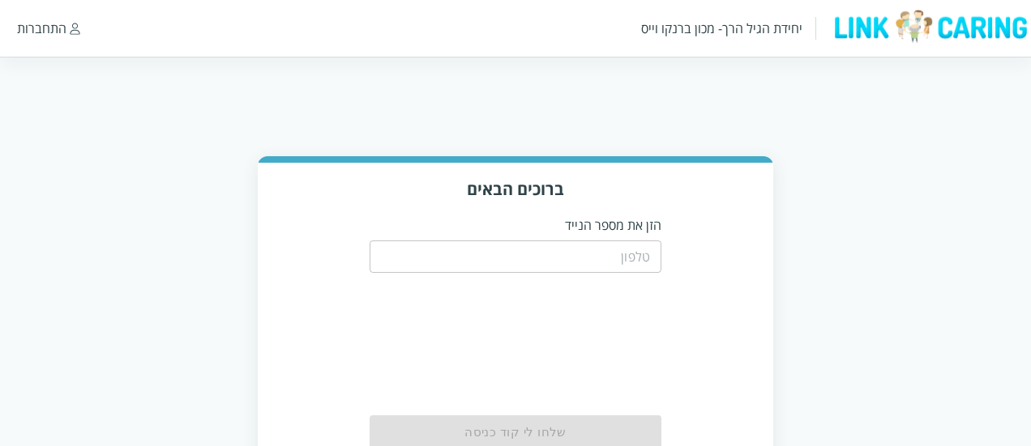
click at [615, 255] on input "tel" at bounding box center [515, 257] width 292 height 32
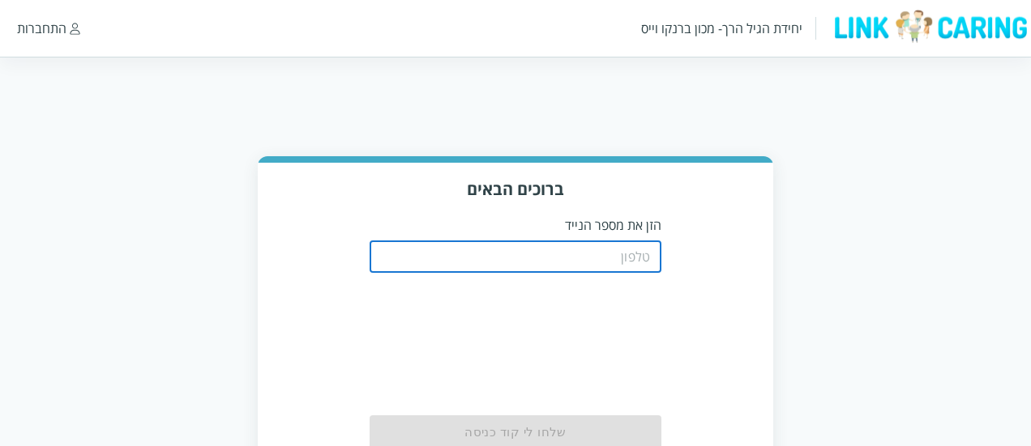
type input "0508805134"
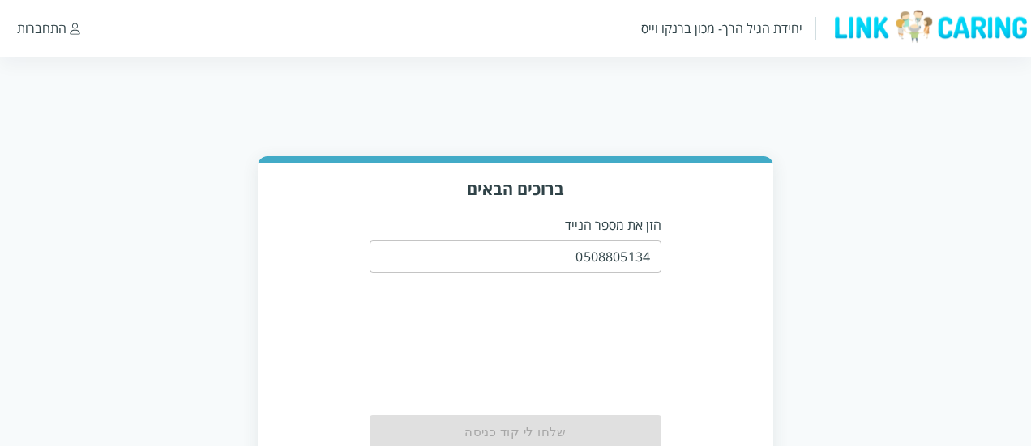
click at [694, 322] on div "ברוכים הבאים הזן את מספר הנייד 0508805134 ​ שלחו [PERSON_NAME] קוד כניסה" at bounding box center [515, 329] width 515 height 332
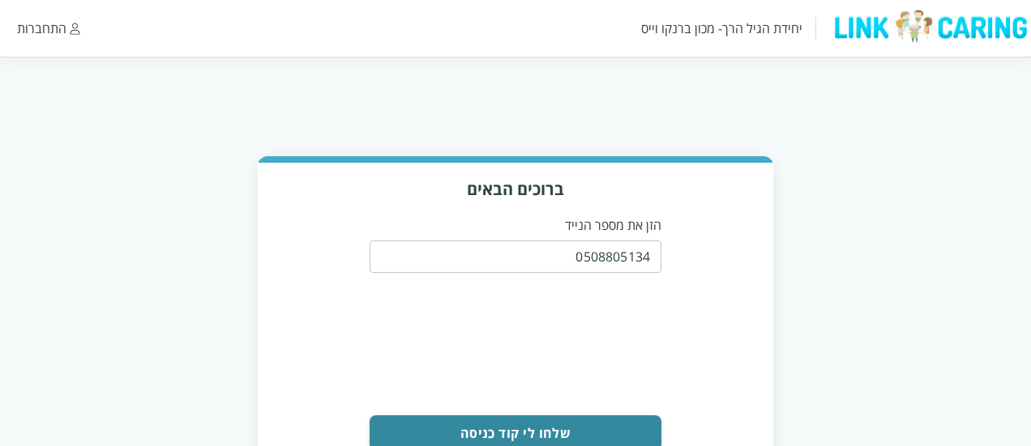
scroll to position [83, 0]
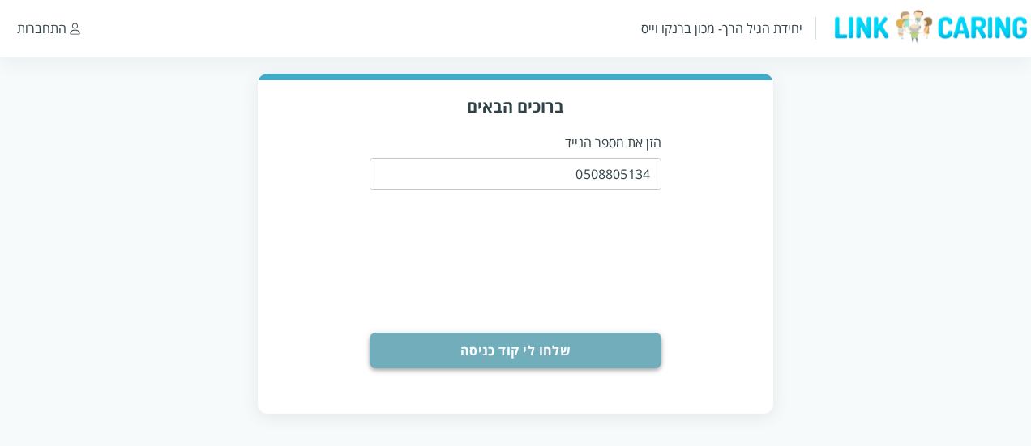
click at [566, 344] on button "שלחו לי קוד כניסה" at bounding box center [515, 351] width 292 height 36
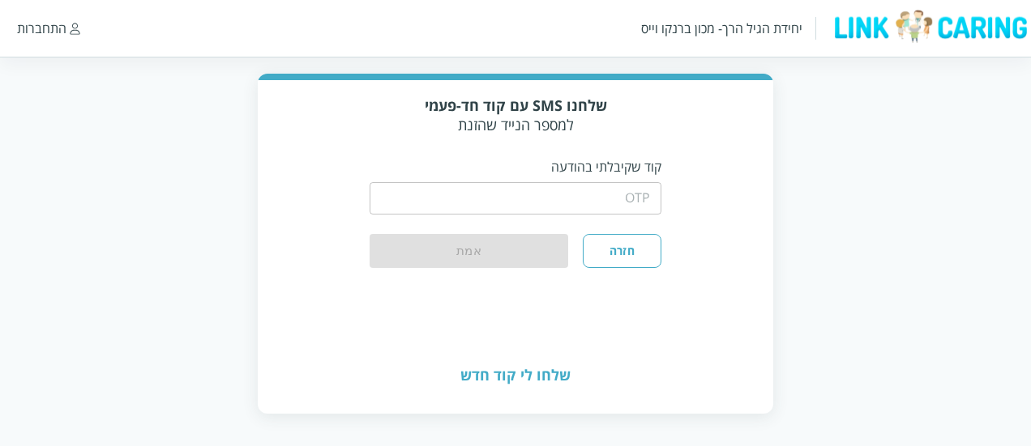
click at [634, 202] on input "string" at bounding box center [515, 198] width 292 height 32
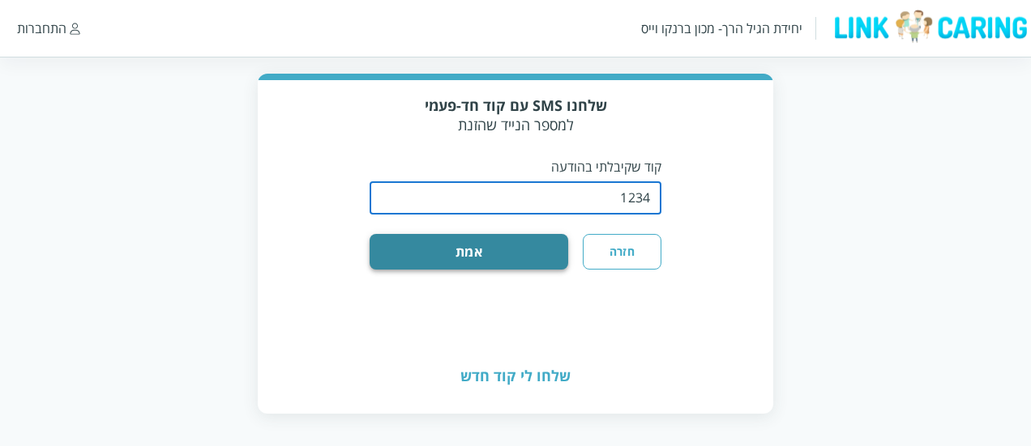
type input "1234"
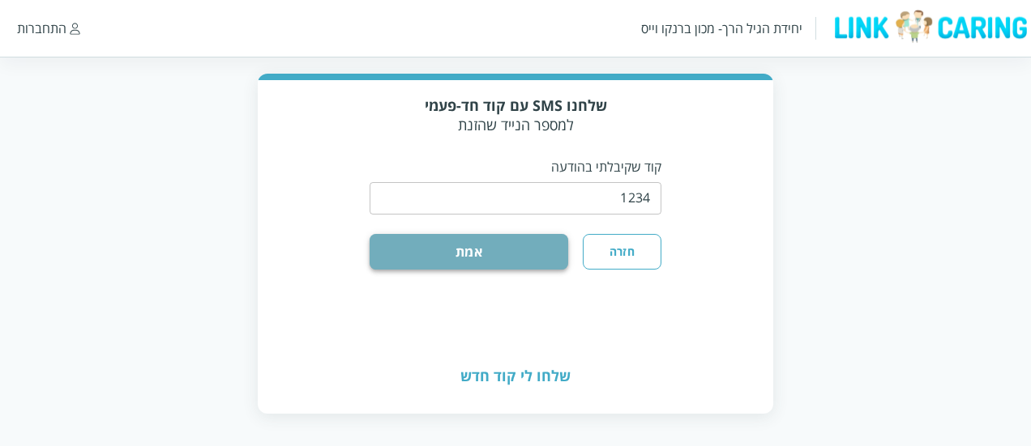
click at [512, 250] on button "אמת" at bounding box center [468, 252] width 199 height 36
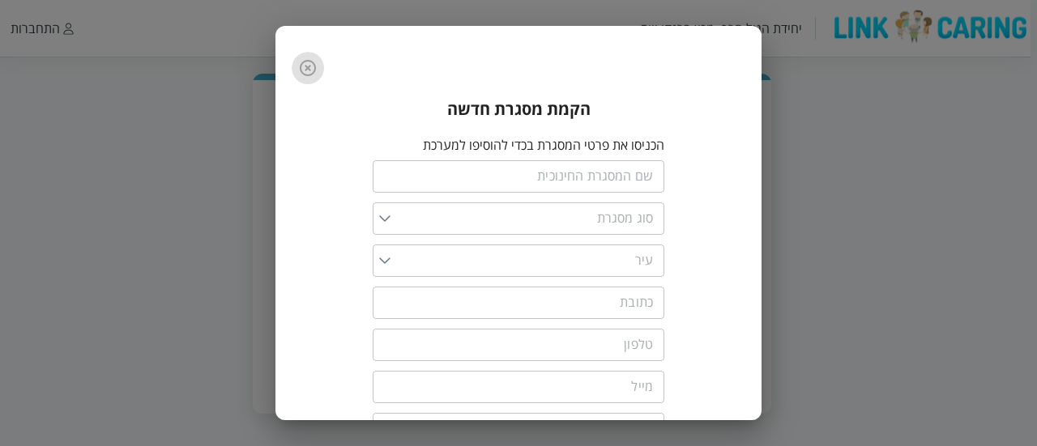
click at [305, 58] on icon "button" at bounding box center [307, 67] width 19 height 19
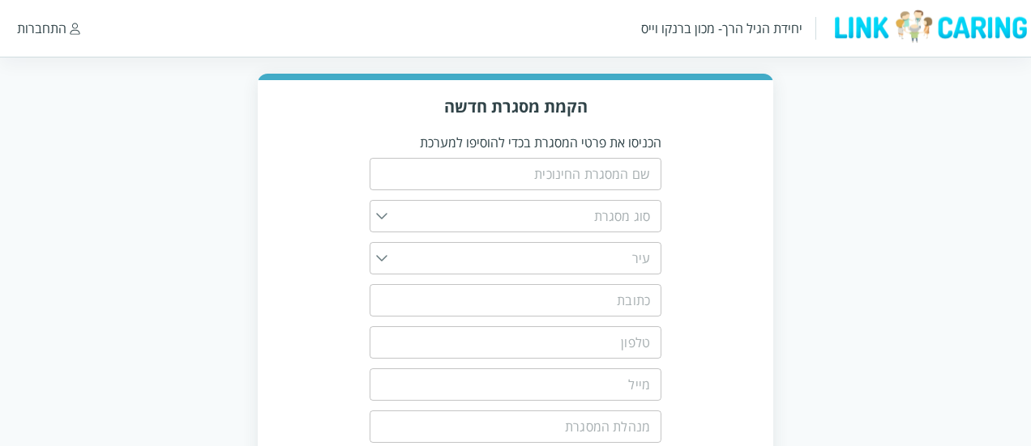
click at [758, 266] on div "הקמת מסגרת חדשה הכניסו את פרטי המסגרת בכדי להוסיפו למערכת ​ ​ ​ ​ ​ ​ ​ ​ ​ הוס…" at bounding box center [515, 338] width 515 height 516
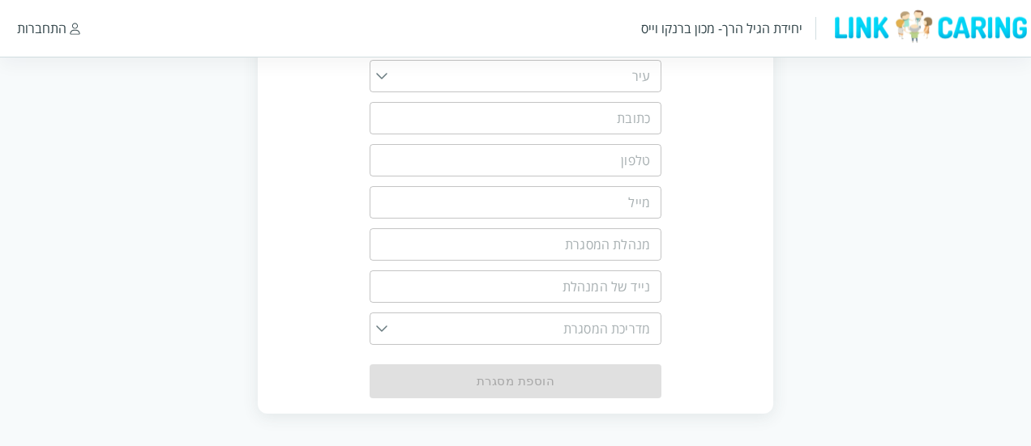
scroll to position [0, 0]
